Goal: Information Seeking & Learning: Find specific fact

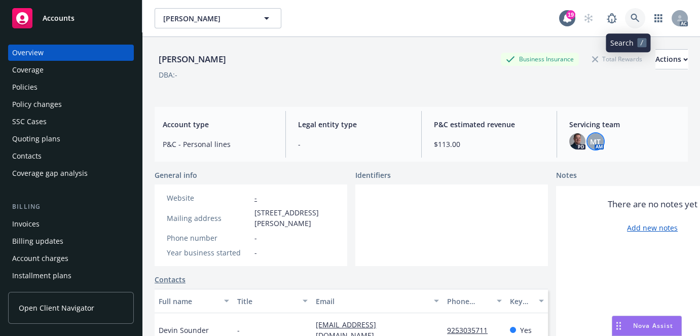
click at [630, 15] on icon at bounding box center [634, 18] width 9 height 9
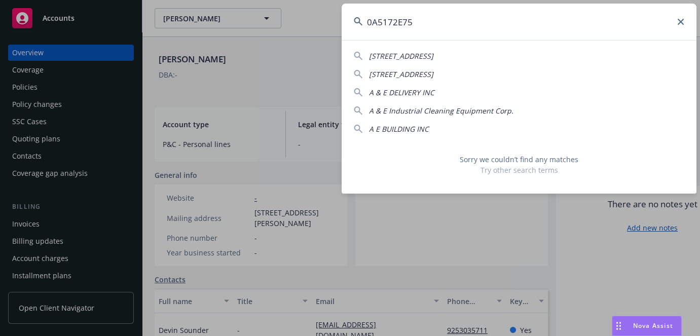
type input "0A5172E75"
